Goal: Transaction & Acquisition: Book appointment/travel/reservation

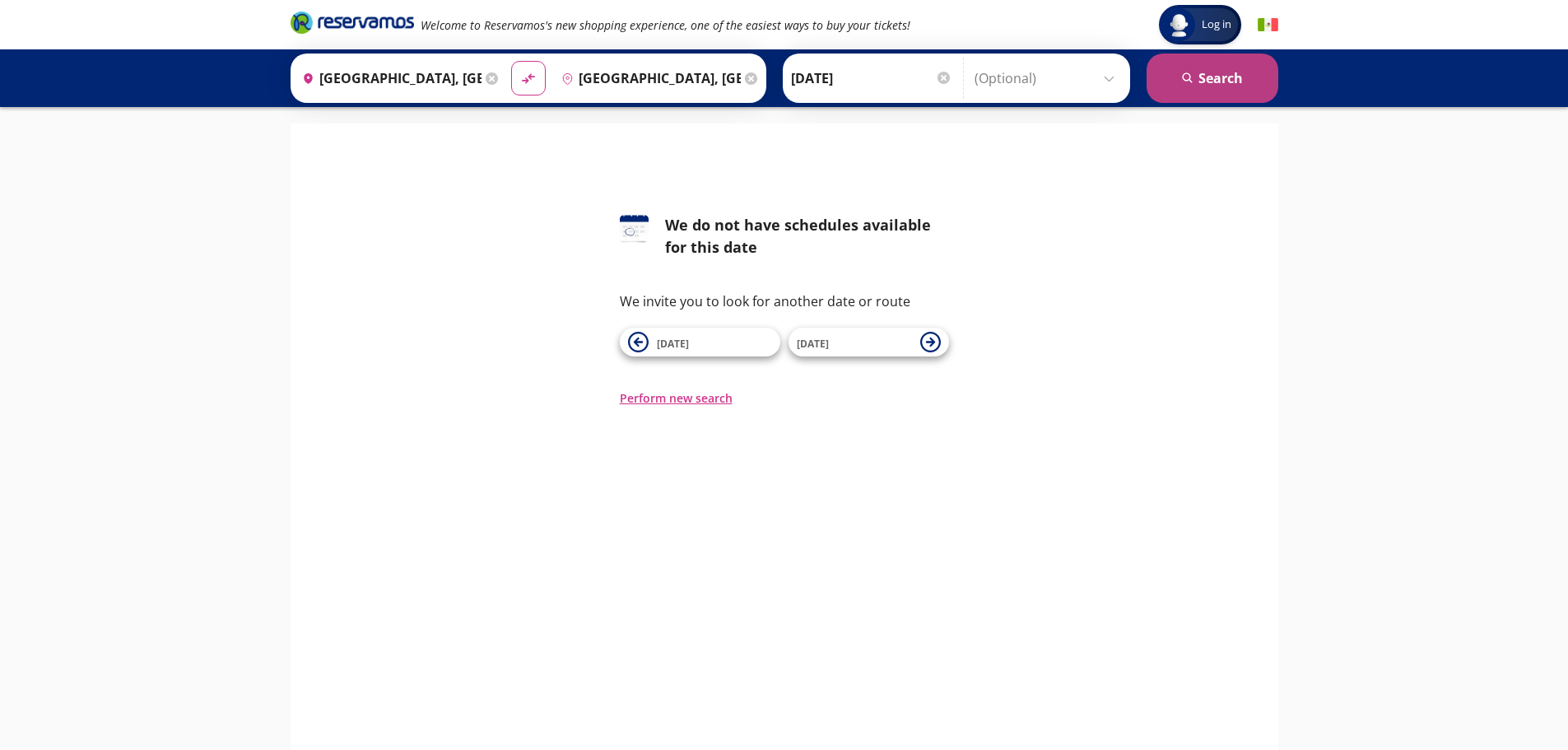
click at [1181, 82] on icon "search" at bounding box center [1187, 78] width 12 height 12
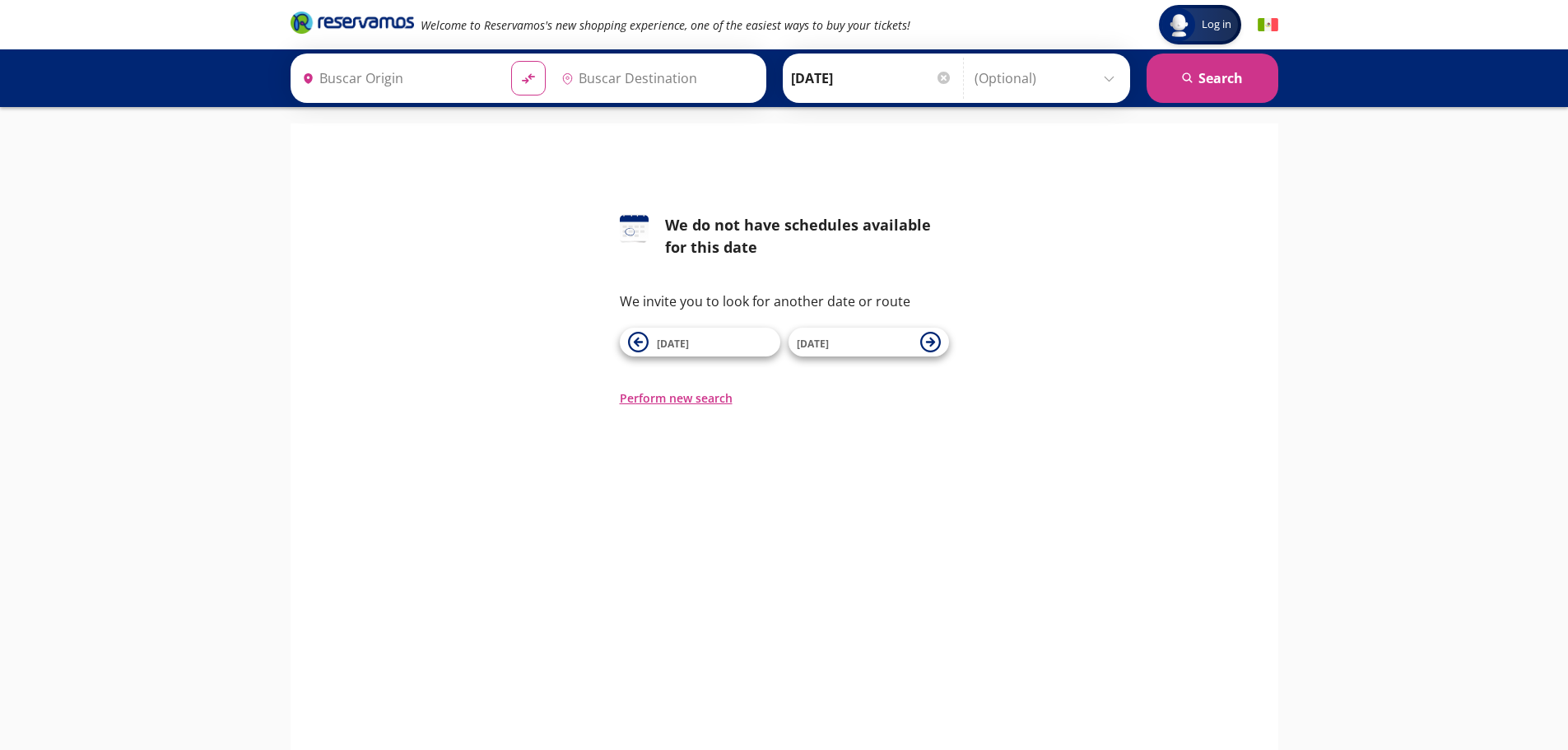
type input "[GEOGRAPHIC_DATA], [GEOGRAPHIC_DATA]"
click at [841, 79] on input "[DATE]" at bounding box center [872, 79] width 161 height 41
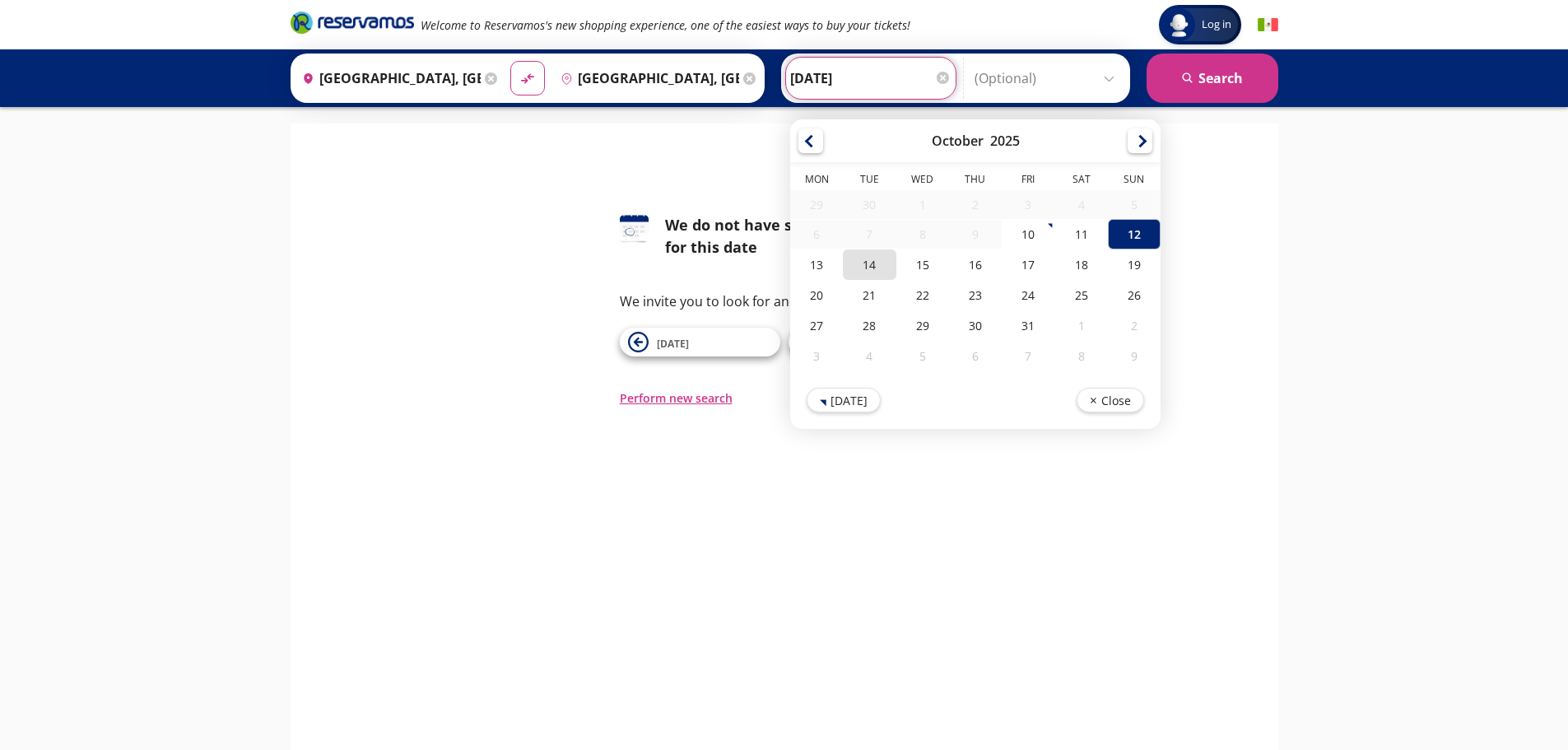
click at [890, 269] on div "14" at bounding box center [869, 264] width 52 height 31
type input "[DATE]"
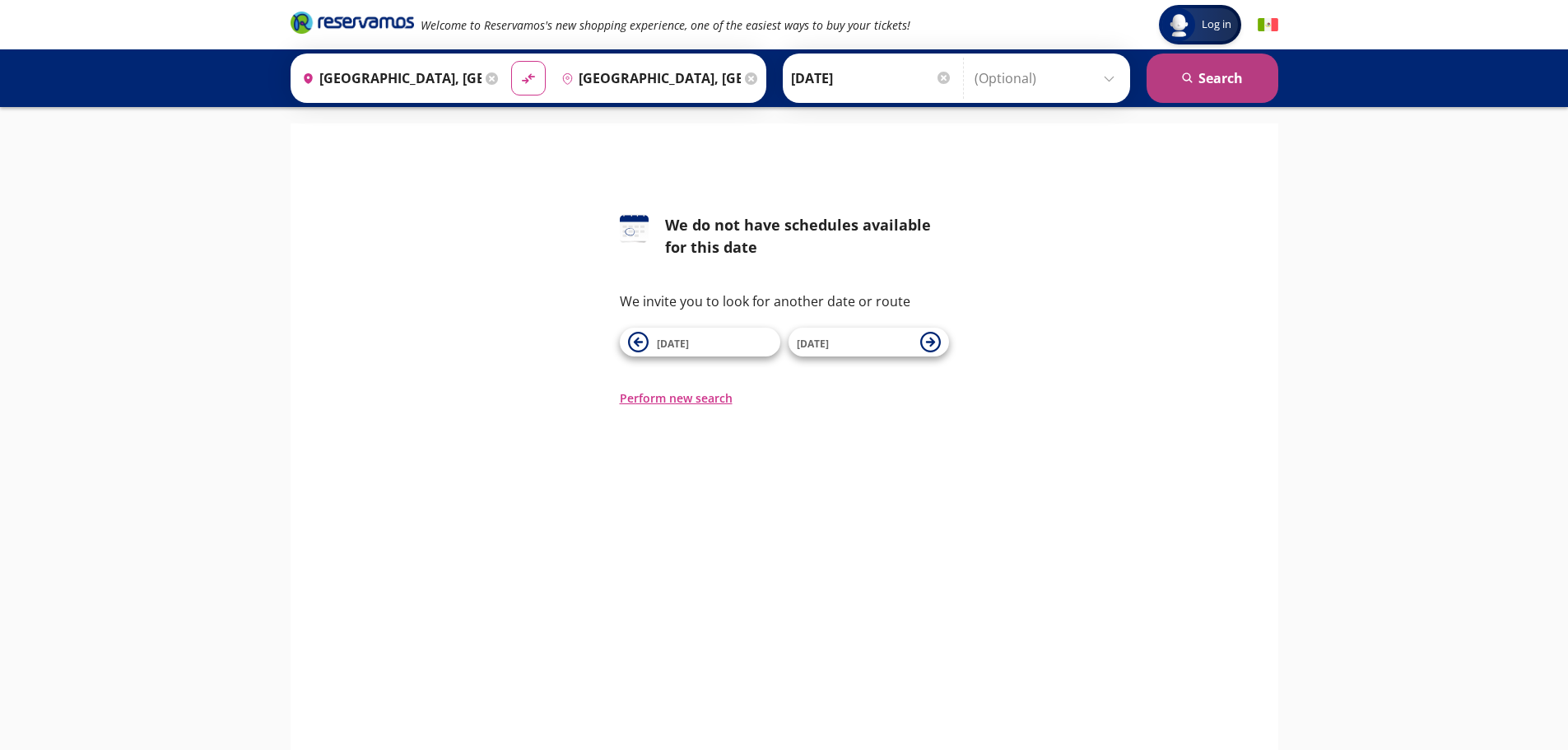
click at [1187, 76] on icon "search" at bounding box center [1187, 78] width 12 height 12
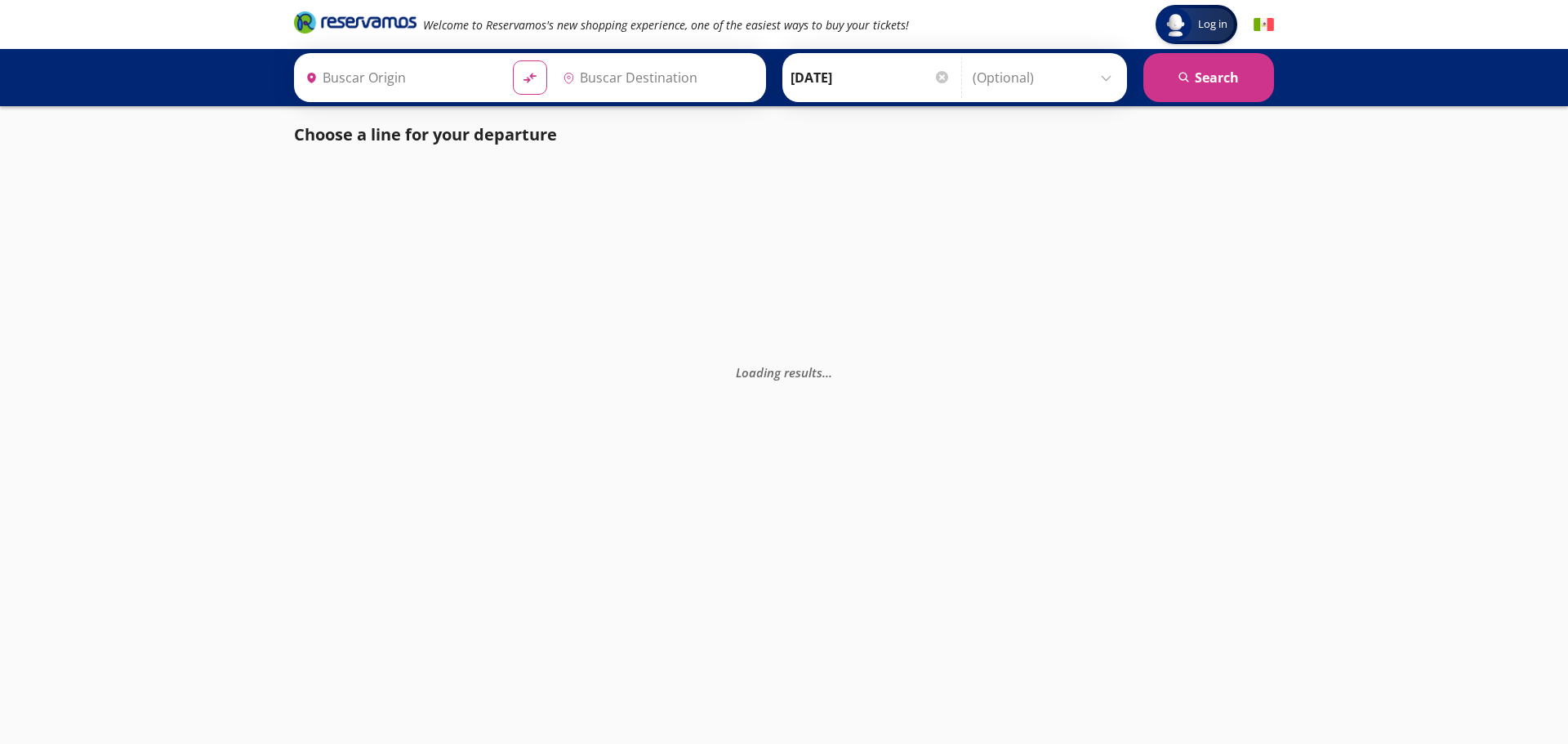
type input "[GEOGRAPHIC_DATA], [GEOGRAPHIC_DATA]"
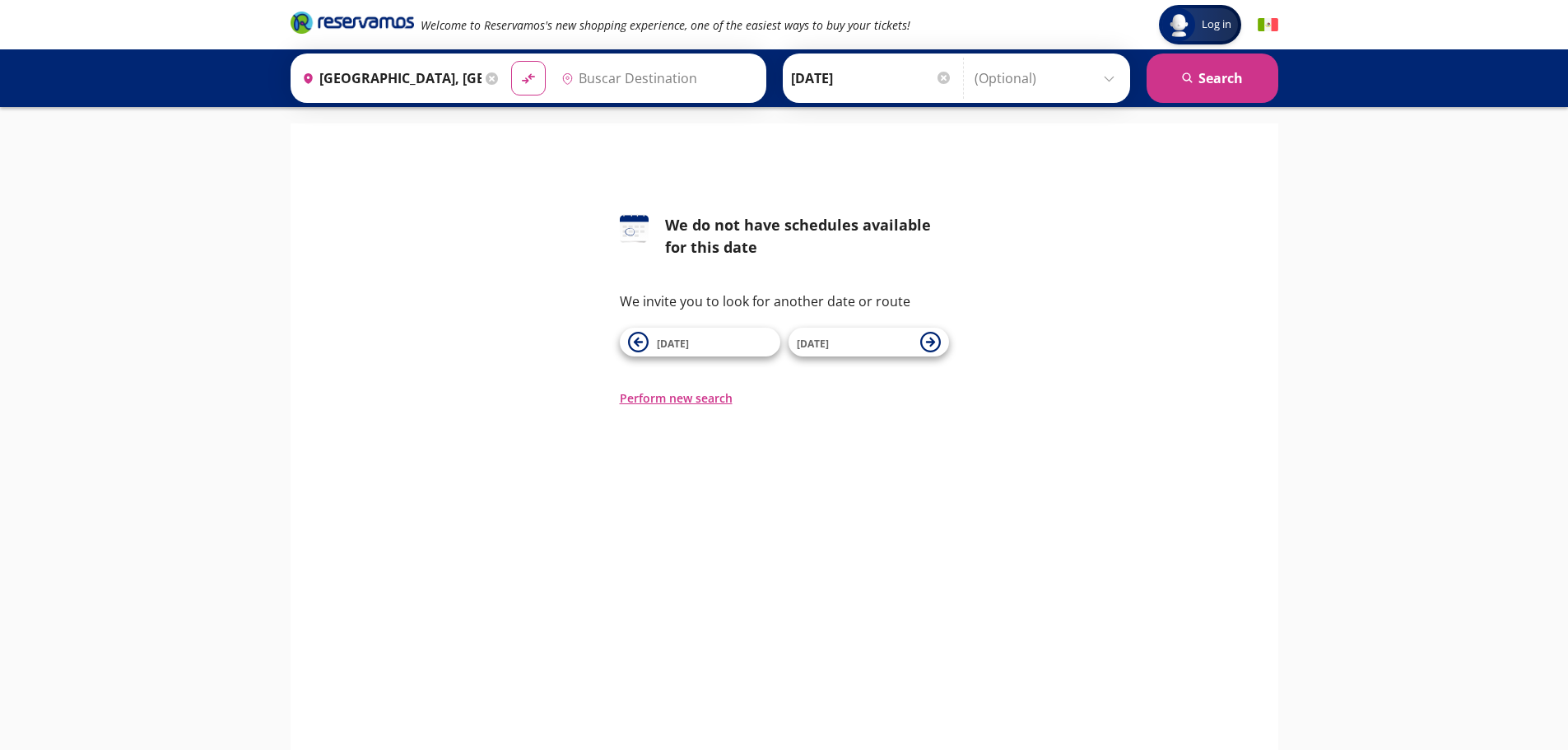
type input "[GEOGRAPHIC_DATA], [GEOGRAPHIC_DATA]"
click at [405, 82] on input "[GEOGRAPHIC_DATA], [GEOGRAPHIC_DATA]" at bounding box center [388, 79] width 186 height 41
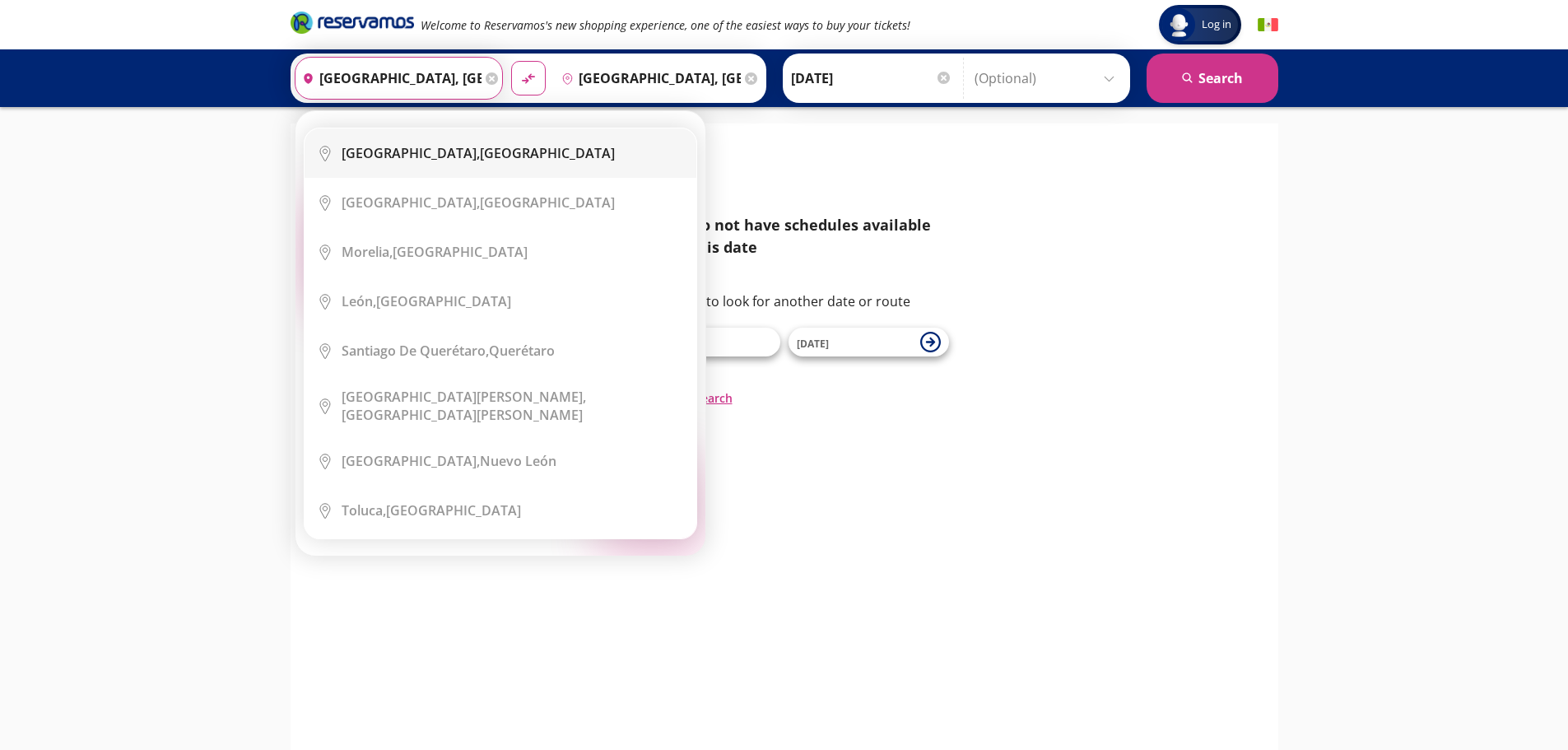
click at [432, 155] on b "[GEOGRAPHIC_DATA]," at bounding box center [411, 153] width 139 height 18
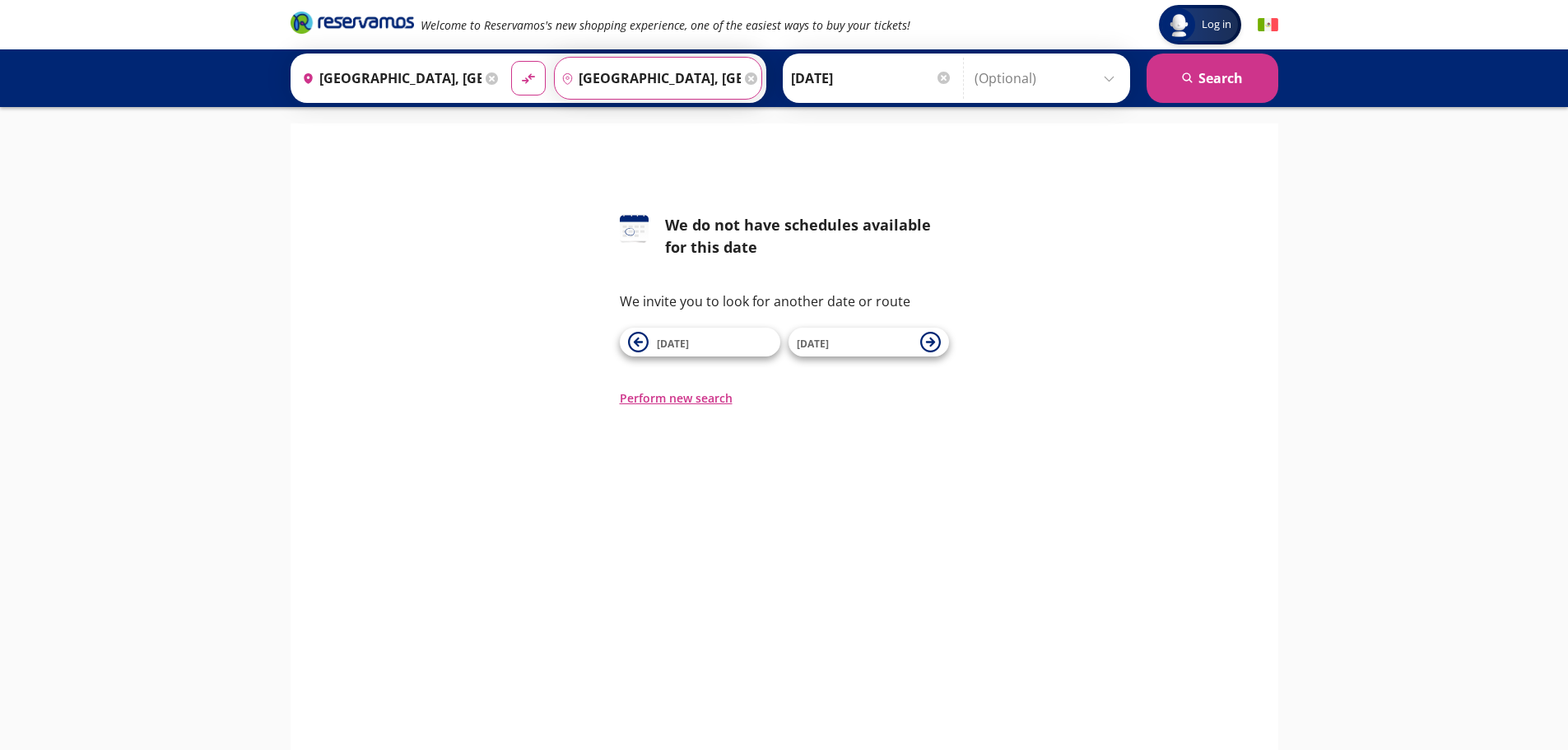
click at [678, 70] on input "[GEOGRAPHIC_DATA], [GEOGRAPHIC_DATA]" at bounding box center [647, 79] width 186 height 41
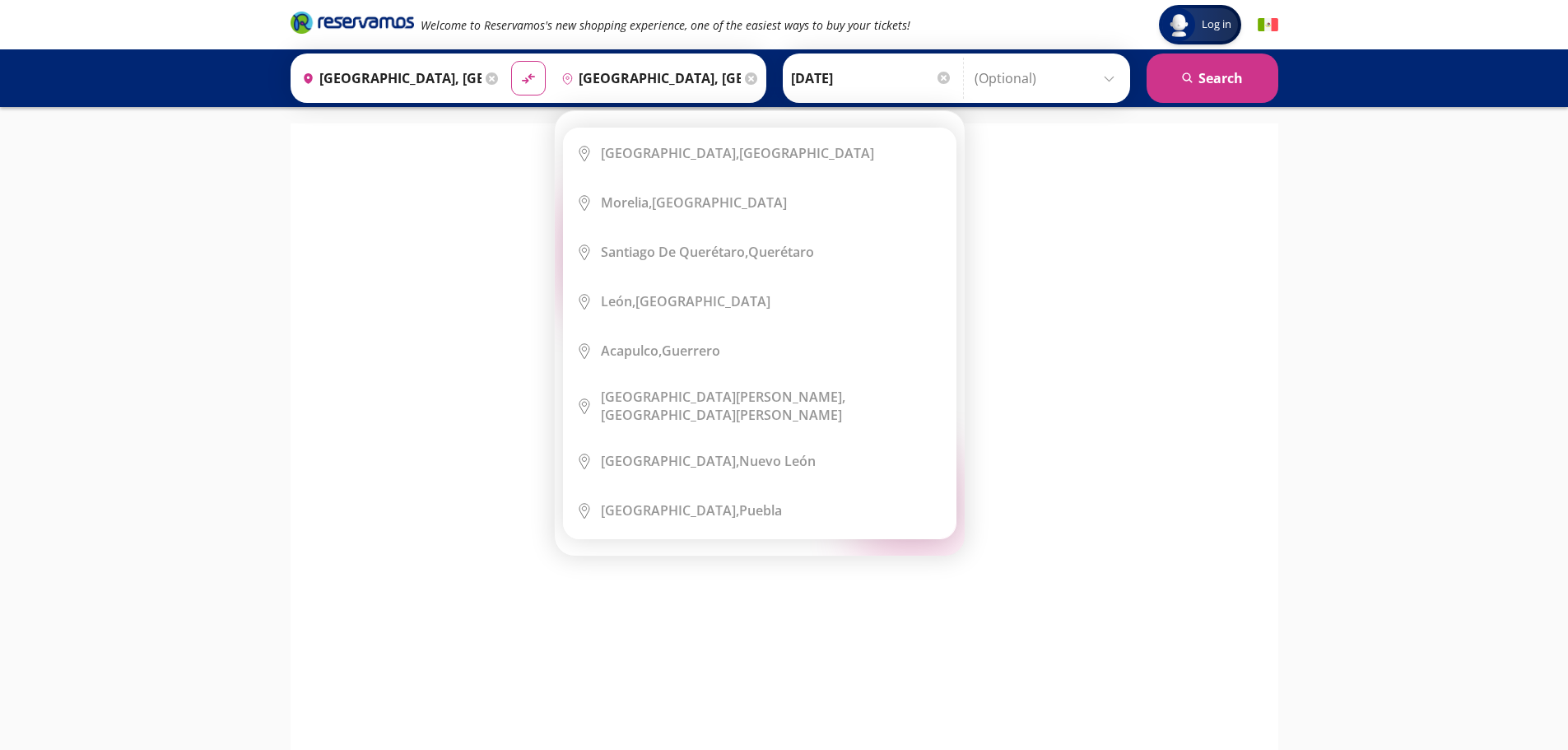
click at [762, 78] on div "Destination pin-outline [GEOGRAPHIC_DATA], [GEOGRAPHIC_DATA]" at bounding box center [658, 79] width 208 height 43
click at [757, 77] on icon at bounding box center [751, 78] width 12 height 12
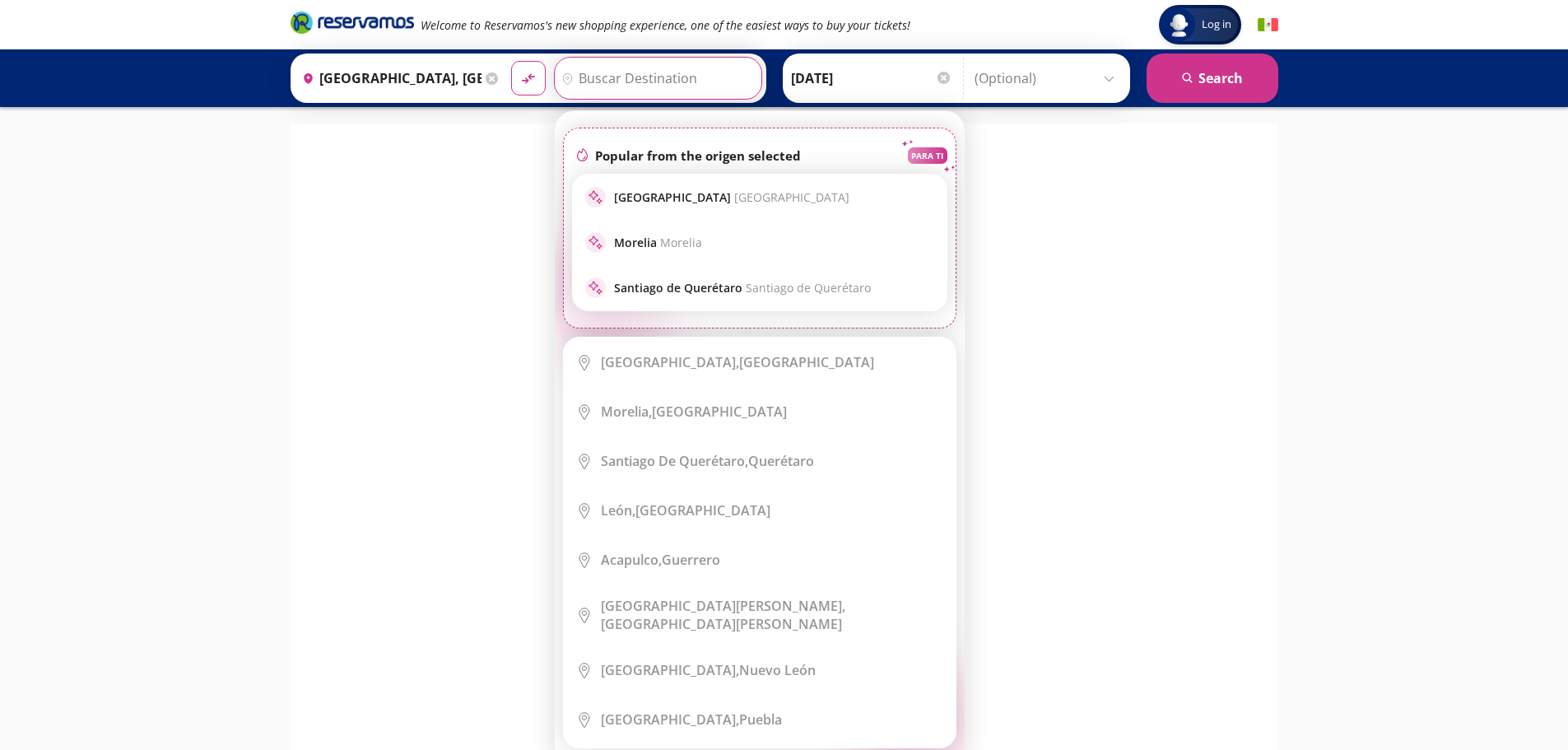
click at [604, 83] on input "Destination" at bounding box center [655, 79] width 202 height 41
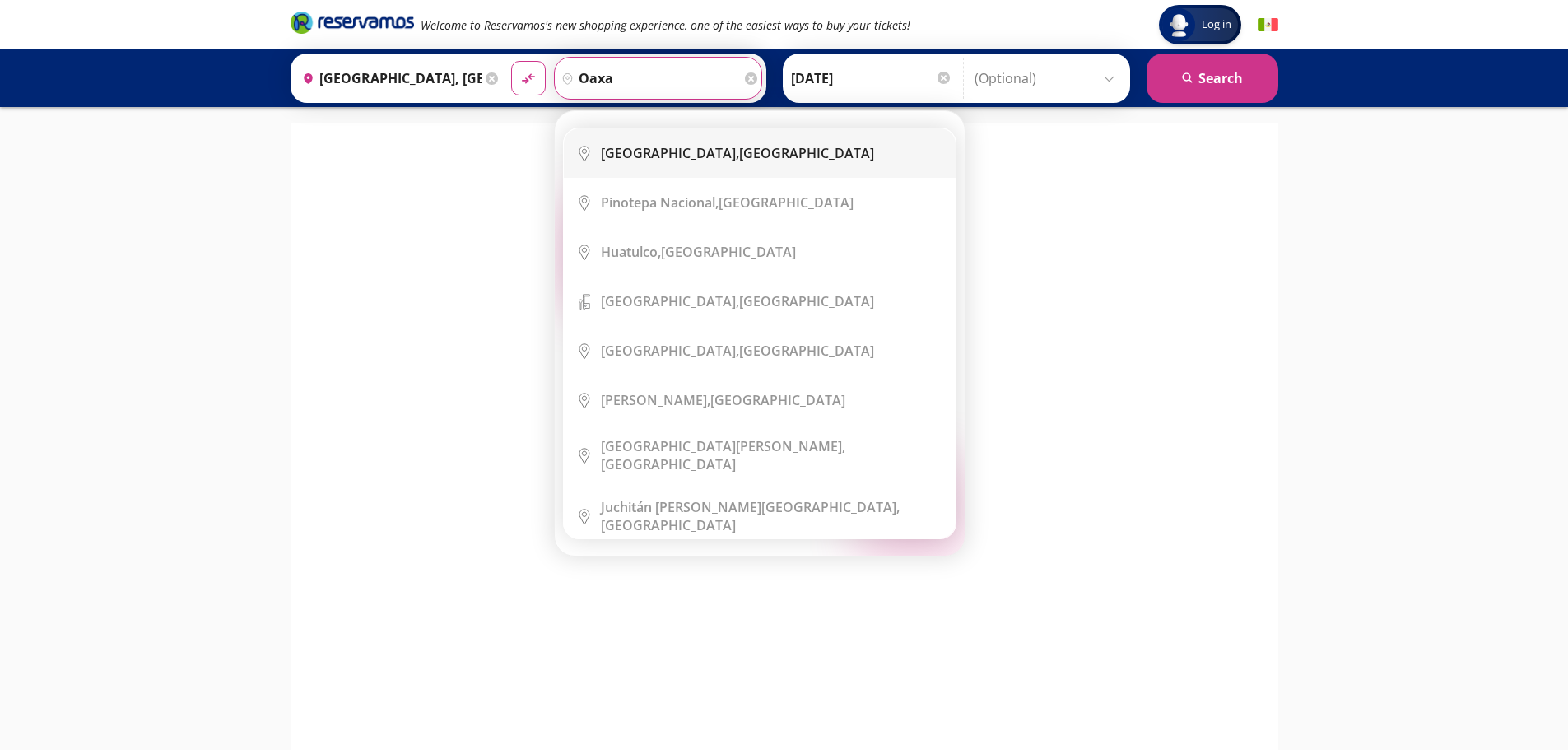
click at [745, 151] on div "[GEOGRAPHIC_DATA], [GEOGRAPHIC_DATA]" at bounding box center [738, 153] width 273 height 18
type input "[GEOGRAPHIC_DATA], [GEOGRAPHIC_DATA]"
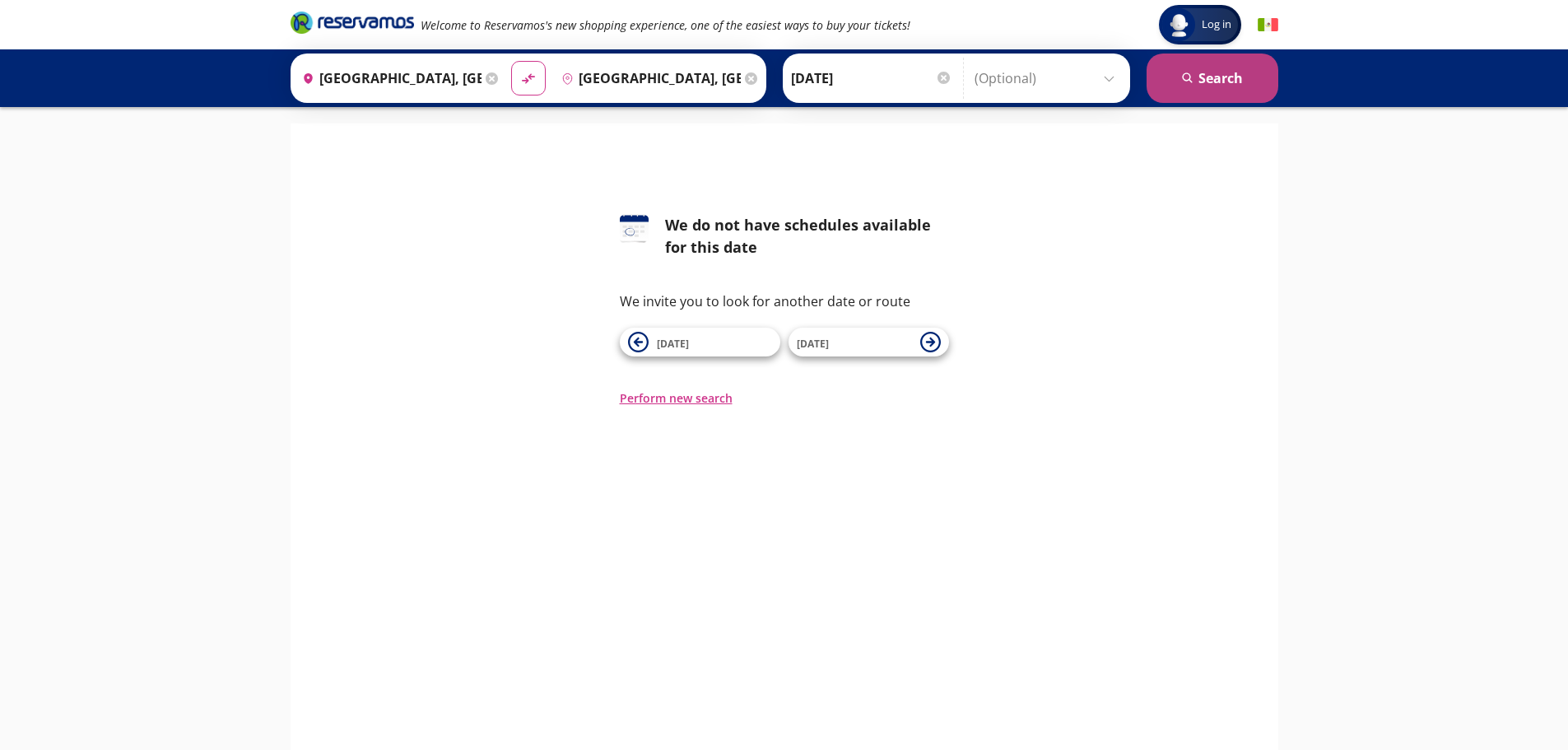
click at [1241, 79] on button "search Search" at bounding box center [1211, 78] width 132 height 50
